Goal: Download file/media

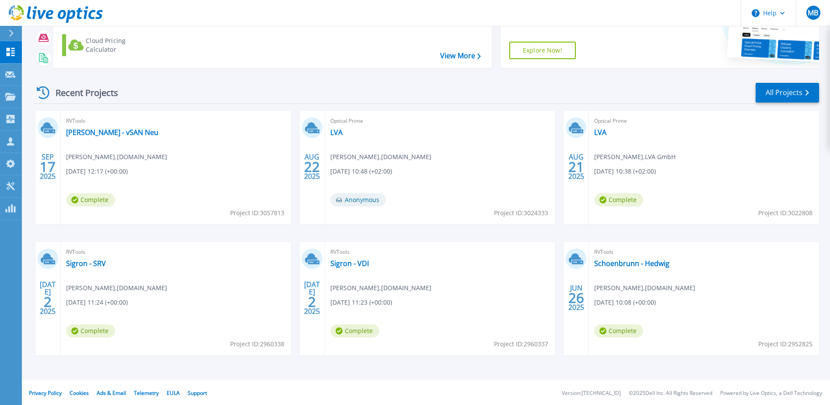
scroll to position [81, 0]
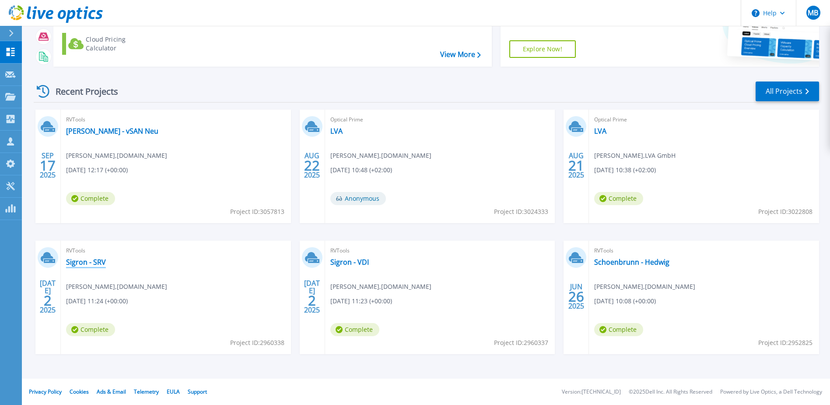
click at [66, 260] on link "Sigron - SRV" at bounding box center [86, 261] width 40 height 9
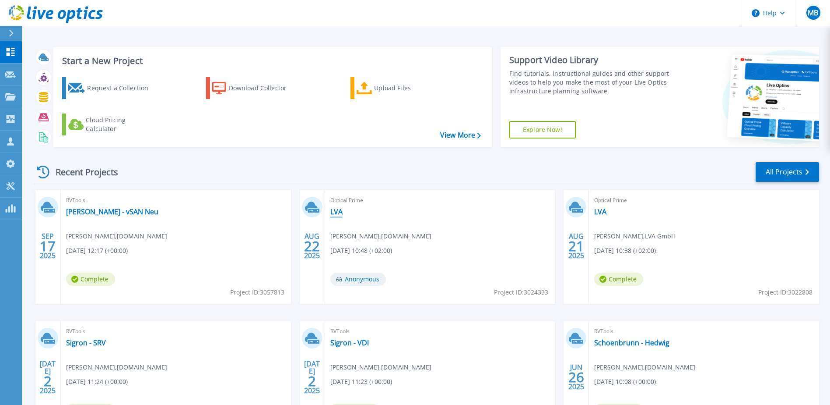
click at [338, 211] on link "LVA" at bounding box center [337, 211] width 12 height 9
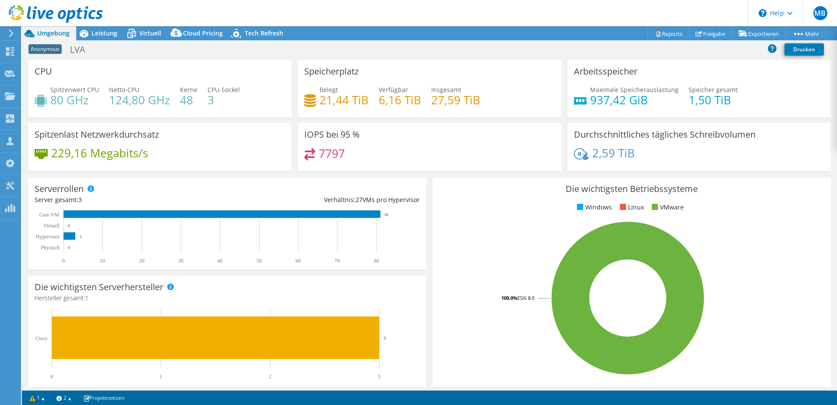
click at [8, 30] on icon at bounding box center [11, 33] width 7 height 8
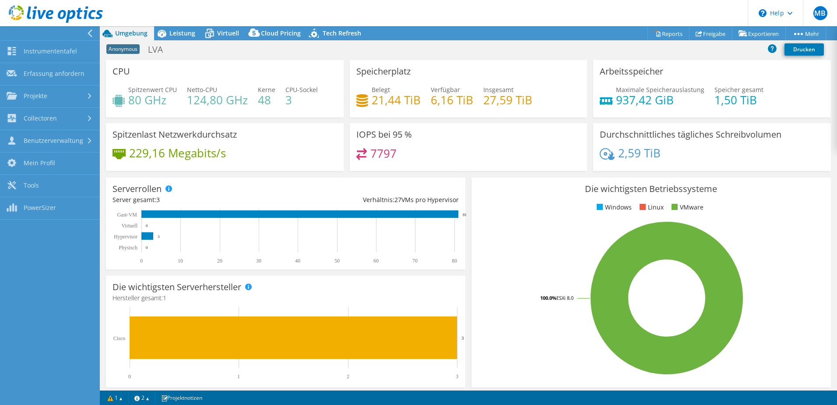
click at [266, 67] on div "CPU Spitzenwert CPU 80 GHz Netto-CPU 124,80 GHz Kerne 48 CPU-Sockel 3" at bounding box center [225, 88] width 238 height 57
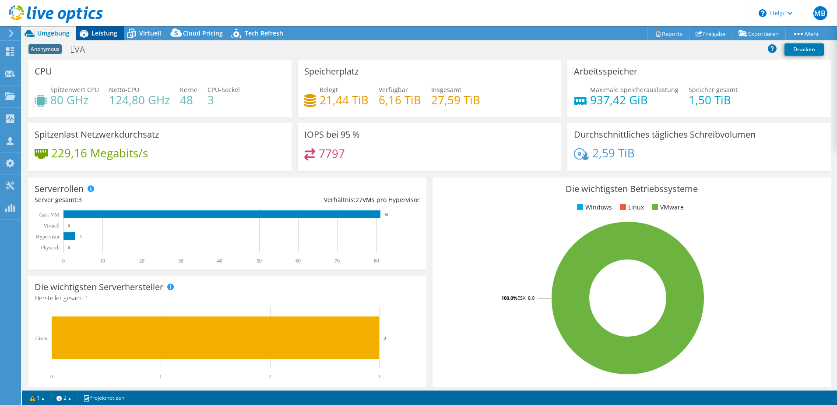
click at [89, 31] on icon at bounding box center [83, 33] width 15 height 15
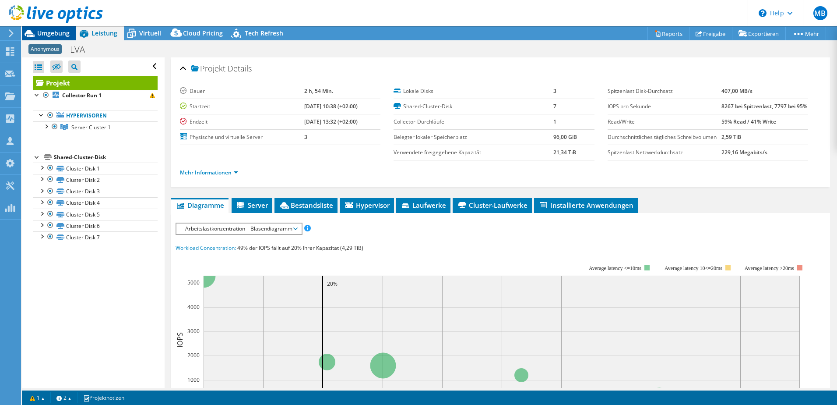
click at [49, 31] on span "Umgebung" at bounding box center [53, 33] width 32 height 8
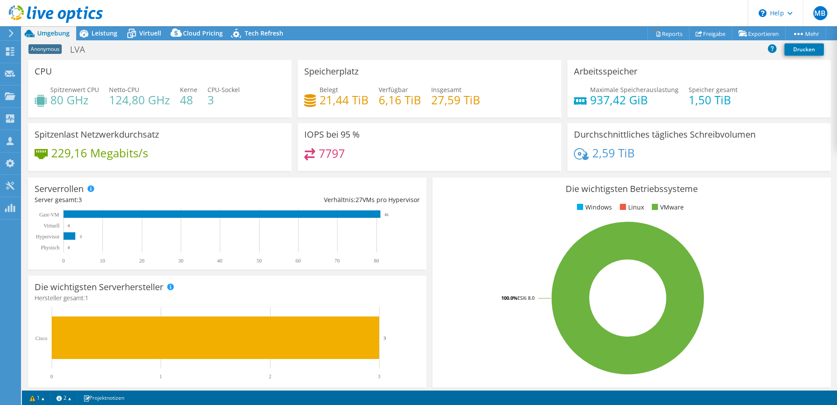
click at [8, 29] on div at bounding box center [51, 14] width 103 height 29
click at [11, 35] on use at bounding box center [11, 33] width 5 height 8
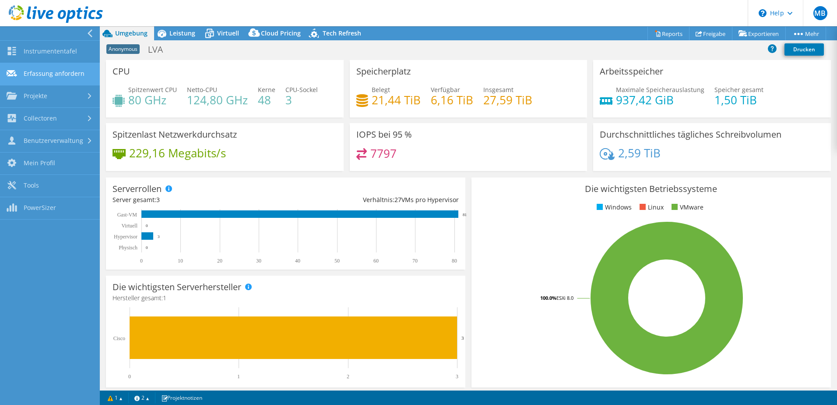
drag, startPoint x: 67, startPoint y: 52, endPoint x: 91, endPoint y: 63, distance: 26.1
click at [67, 52] on link "Instrumententafel" at bounding box center [50, 52] width 100 height 22
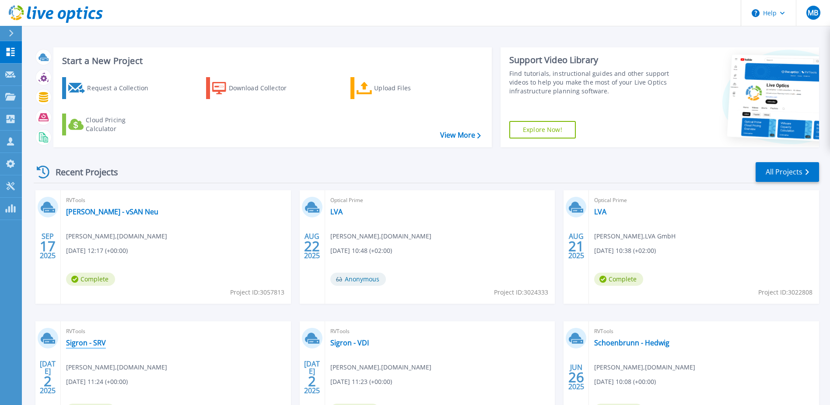
click at [83, 346] on link "Sigron - SRV" at bounding box center [86, 342] width 40 height 9
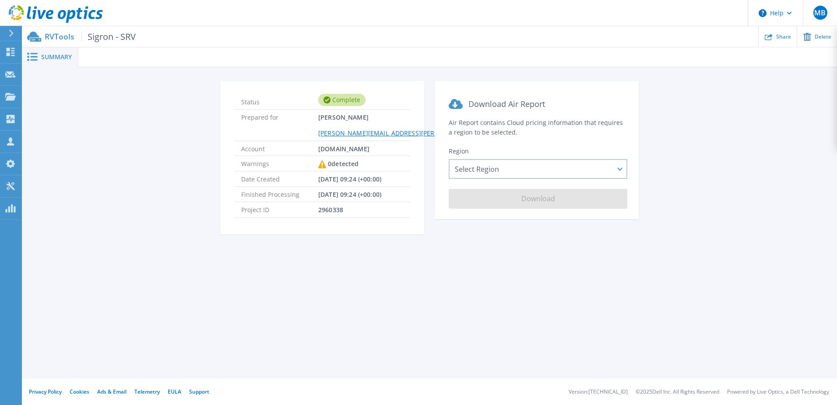
click at [523, 154] on div "Region Select Region [GEOGRAPHIC_DATA] ([GEOGRAPHIC_DATA]) [GEOGRAPHIC_DATA] ([…" at bounding box center [537, 163] width 176 height 32
drag, startPoint x: 523, startPoint y: 160, endPoint x: 514, endPoint y: 203, distance: 44.2
click at [523, 160] on div "Select Region [GEOGRAPHIC_DATA] ([GEOGRAPHIC_DATA]) [GEOGRAPHIC_DATA] ([GEOGRAP…" at bounding box center [538, 169] width 179 height 20
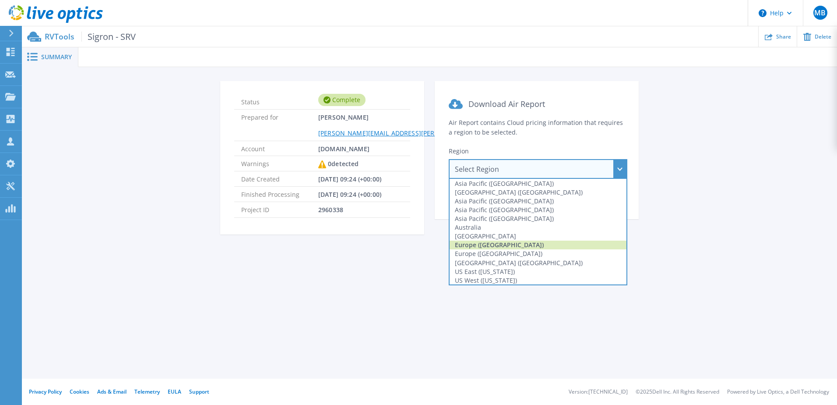
click at [509, 246] on div "Europe ([GEOGRAPHIC_DATA])" at bounding box center [538, 244] width 177 height 9
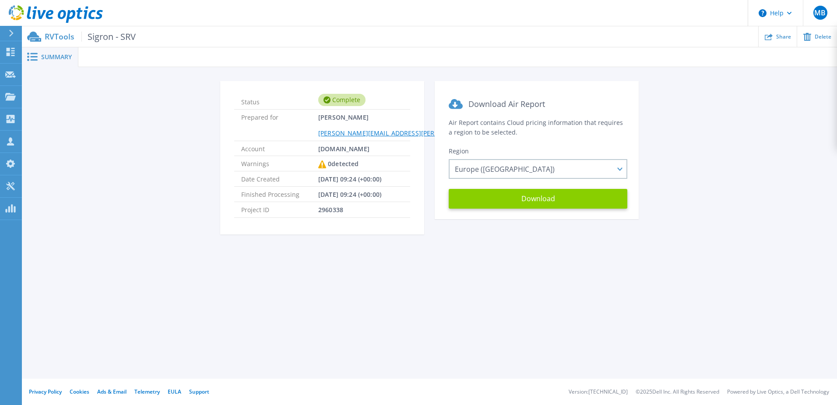
click at [538, 199] on button "Download" at bounding box center [538, 199] width 179 height 20
